Goal: Information Seeking & Learning: Check status

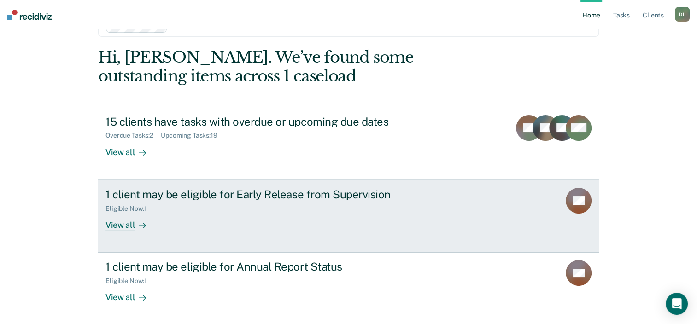
scroll to position [30, 0]
click at [310, 212] on div "1 client may be eligible for Early Release from Supervision Eligible Now : 1 Vi…" at bounding box center [279, 209] width 346 height 42
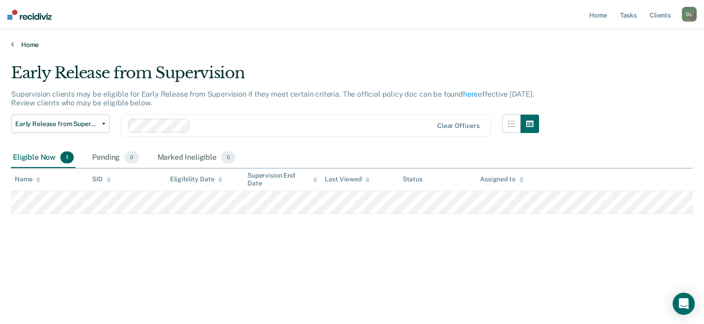
click at [25, 43] on link "Home" at bounding box center [352, 45] width 682 height 8
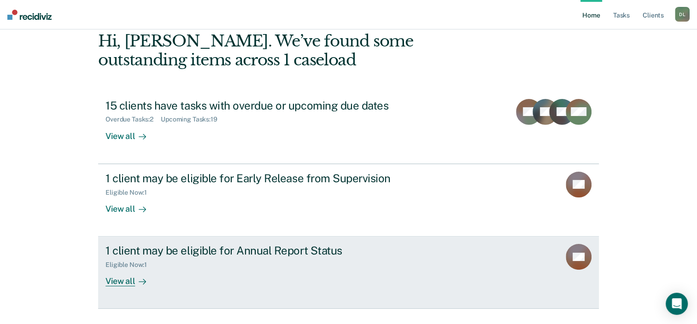
scroll to position [46, 0]
click at [265, 258] on div "Eligible Now : 1" at bounding box center [267, 263] width 323 height 12
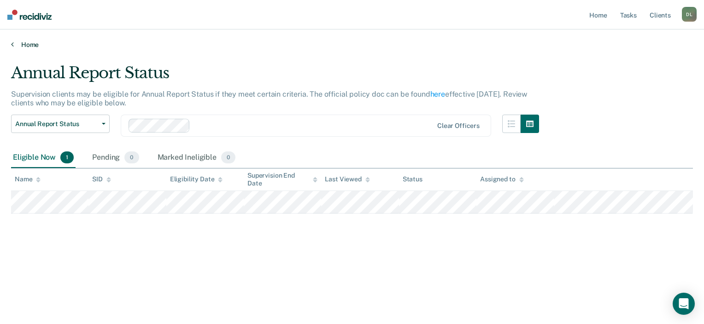
click at [30, 44] on link "Home" at bounding box center [352, 45] width 682 height 8
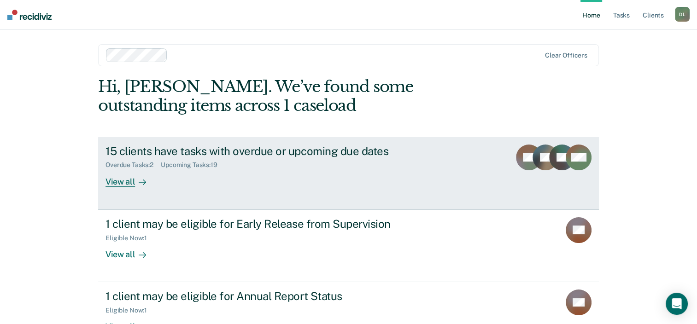
click at [278, 175] on div "15 clients have tasks with overdue or upcoming due dates Overdue Tasks : 2 Upco…" at bounding box center [279, 166] width 346 height 42
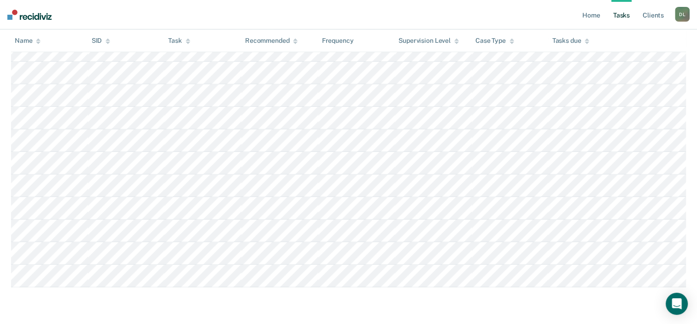
scroll to position [417, 0]
